Goal: Task Accomplishment & Management: Use online tool/utility

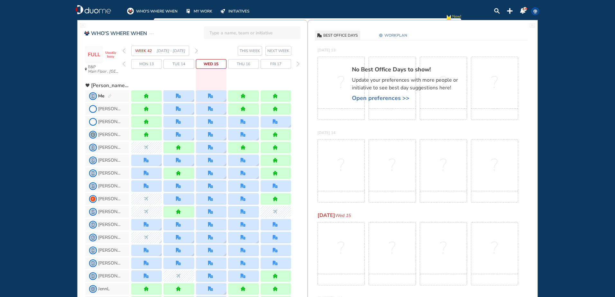
click at [201, 51] on section "WEEK 42 [DATE] - [DATE] THIS WEEK NEXT WEEK" at bounding box center [215, 51] width 185 height 10
click at [295, 63] on div "forward day" at bounding box center [298, 64] width 6 height 10
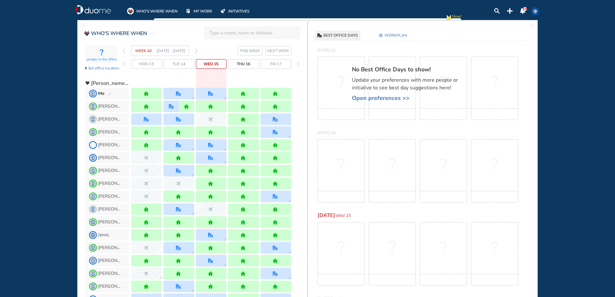
click at [295, 63] on div "forward day" at bounding box center [298, 64] width 6 height 10
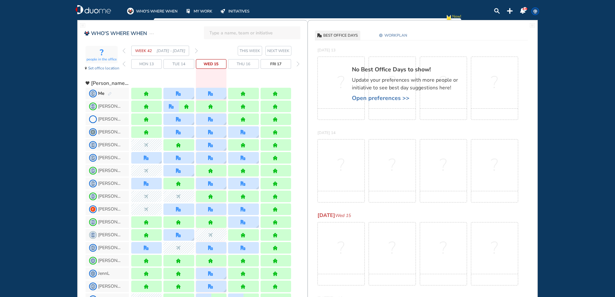
click at [297, 63] on img "forward day" at bounding box center [298, 63] width 3 height 5
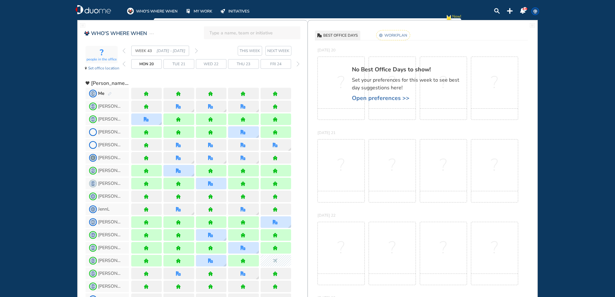
click at [298, 64] on img "forward day" at bounding box center [298, 63] width 3 height 5
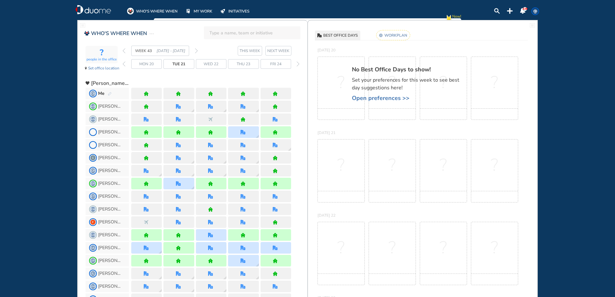
click at [297, 64] on img "forward day" at bounding box center [298, 63] width 3 height 5
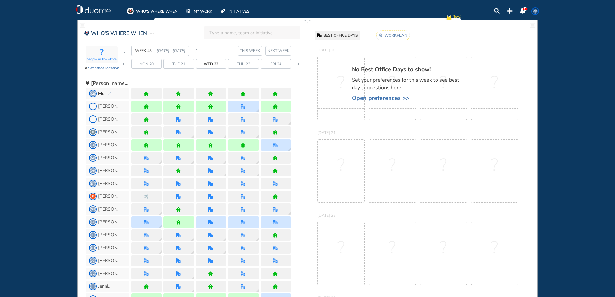
click at [297, 64] on img "forward day" at bounding box center [298, 63] width 3 height 5
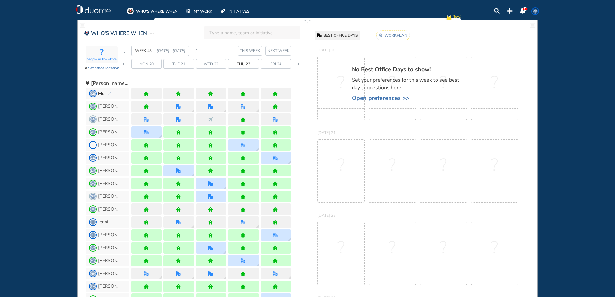
click at [297, 64] on img "forward day" at bounding box center [298, 63] width 3 height 5
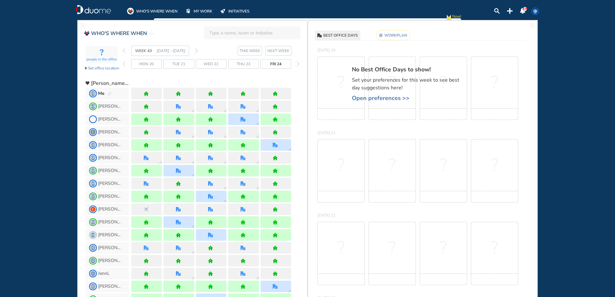
click at [297, 64] on img "forward day" at bounding box center [298, 63] width 3 height 5
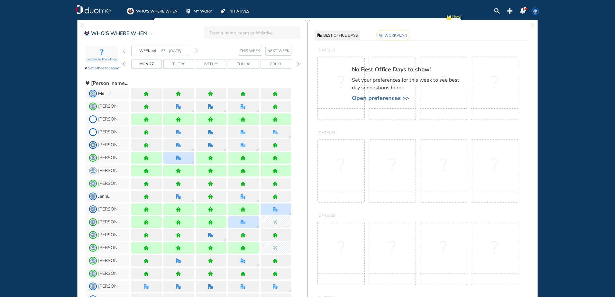
click at [297, 64] on img "forward day" at bounding box center [298, 63] width 3 height 5
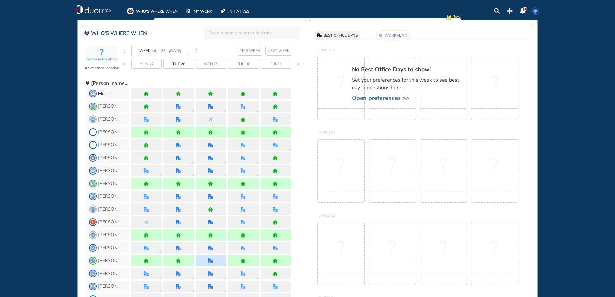
click at [297, 64] on img "forward day" at bounding box center [298, 63] width 3 height 5
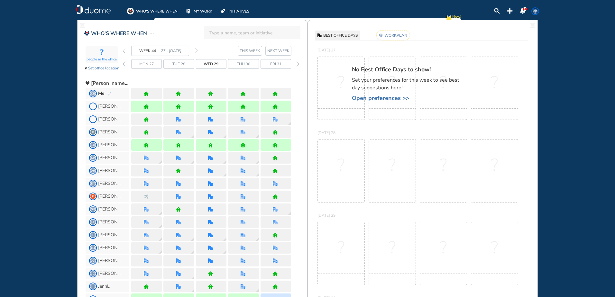
click at [297, 64] on img "forward day" at bounding box center [298, 63] width 3 height 5
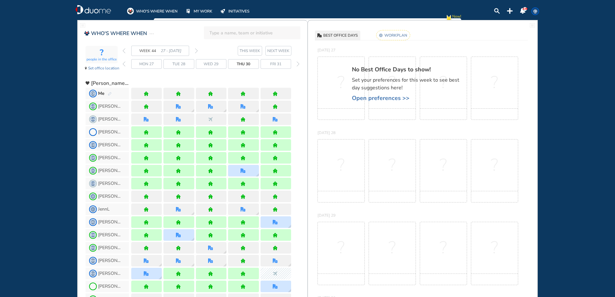
click at [297, 64] on img "forward day" at bounding box center [298, 63] width 3 height 5
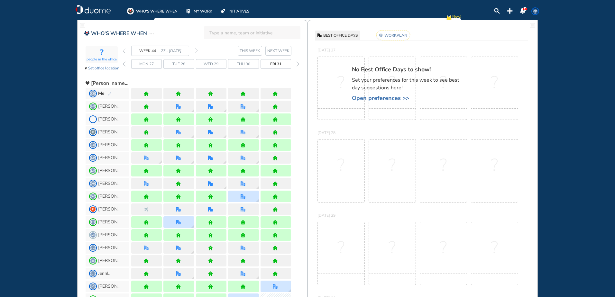
click at [197, 50] on img "forward week" at bounding box center [196, 50] width 3 height 5
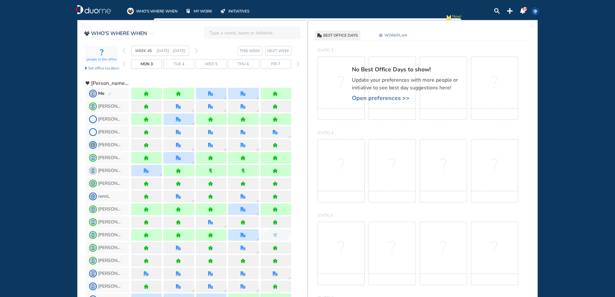
click at [197, 50] on img "forward week" at bounding box center [196, 50] width 3 height 5
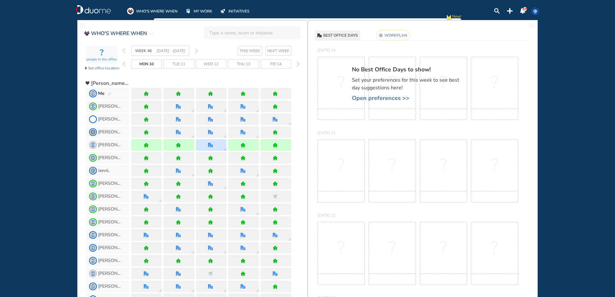
click at [197, 50] on img "forward week" at bounding box center [196, 50] width 3 height 5
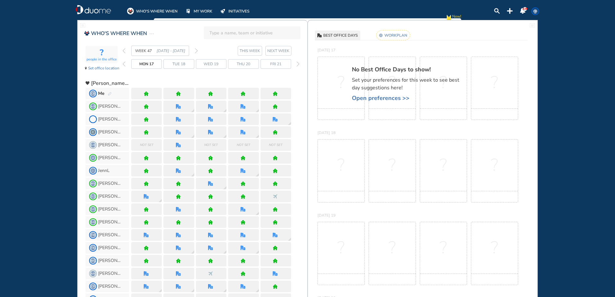
click at [111, 92] on img "pen-edit" at bounding box center [110, 94] width 4 height 4
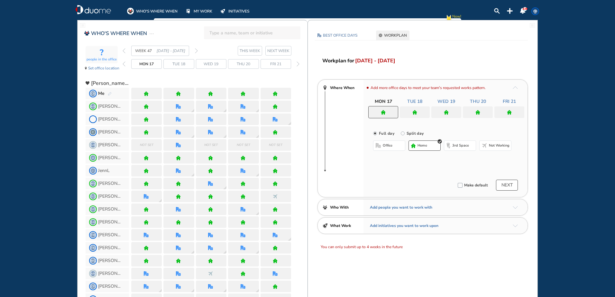
click at [173, 96] on div at bounding box center [178, 94] width 31 height 12
click at [417, 111] on img "home" at bounding box center [414, 112] width 5 height 5
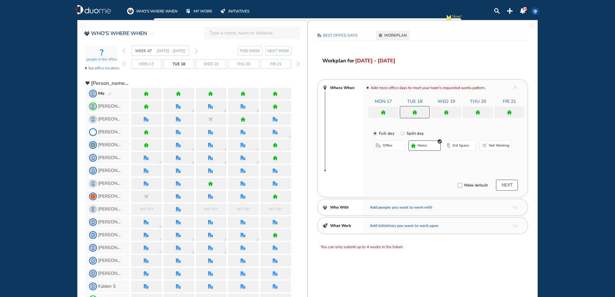
click at [395, 143] on button "office" at bounding box center [389, 146] width 32 height 10
click at [389, 159] on button "Select location" at bounding box center [390, 158] width 26 height 6
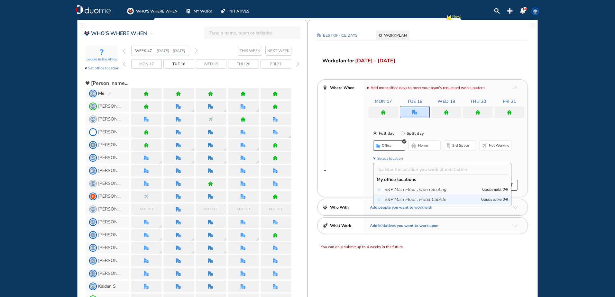
click at [410, 198] on icon "Main Floor ," at bounding box center [406, 200] width 24 height 6
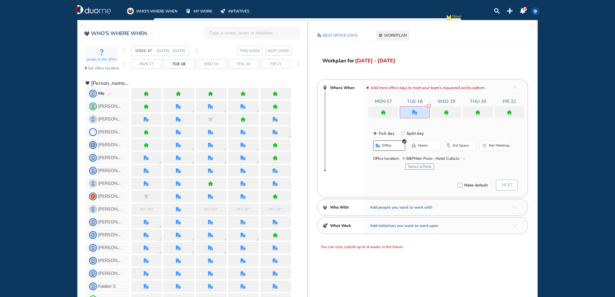
click at [415, 164] on button "Select a Desk" at bounding box center [419, 166] width 29 height 6
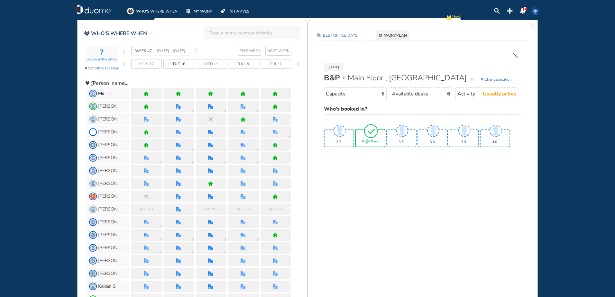
click at [367, 140] on span "Book Desk" at bounding box center [370, 142] width 16 height 4
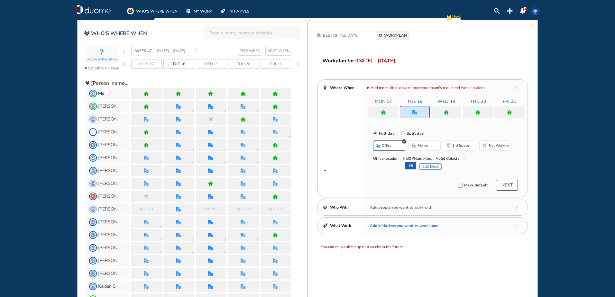
click at [444, 110] on img "home" at bounding box center [446, 112] width 5 height 5
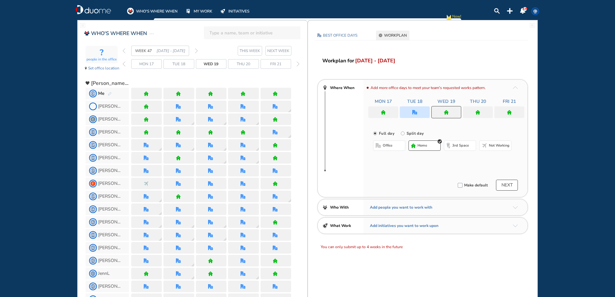
click at [391, 145] on span "office" at bounding box center [388, 145] width 10 height 5
click at [383, 157] on button "Select location" at bounding box center [390, 158] width 26 height 6
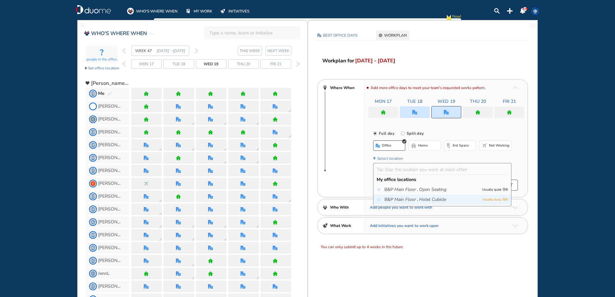
click at [406, 197] on icon "Main Floor ," at bounding box center [406, 200] width 24 height 6
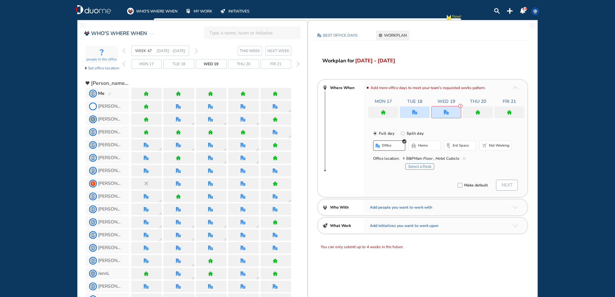
click at [417, 166] on button "Select a Desk" at bounding box center [419, 166] width 29 height 6
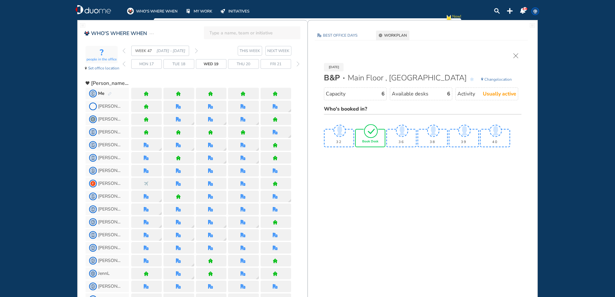
click at [373, 140] on span "Book Desk" at bounding box center [370, 142] width 16 height 4
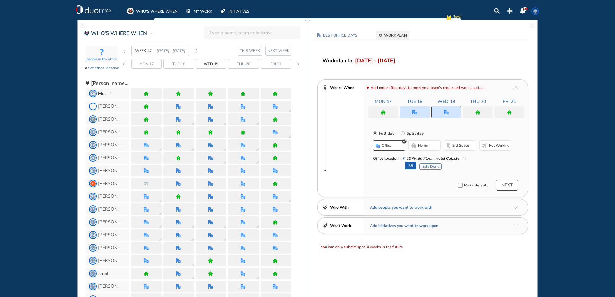
click at [508, 188] on button "NEXT" at bounding box center [507, 185] width 22 height 11
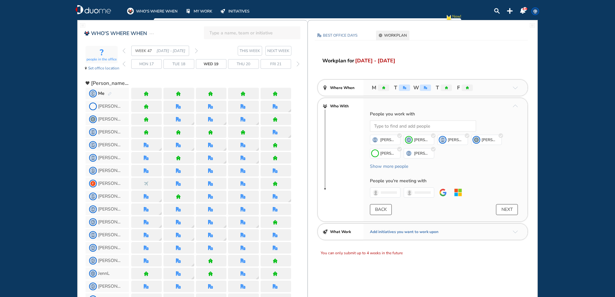
click at [501, 208] on button "NEXT" at bounding box center [507, 209] width 22 height 11
